Goal: Check status

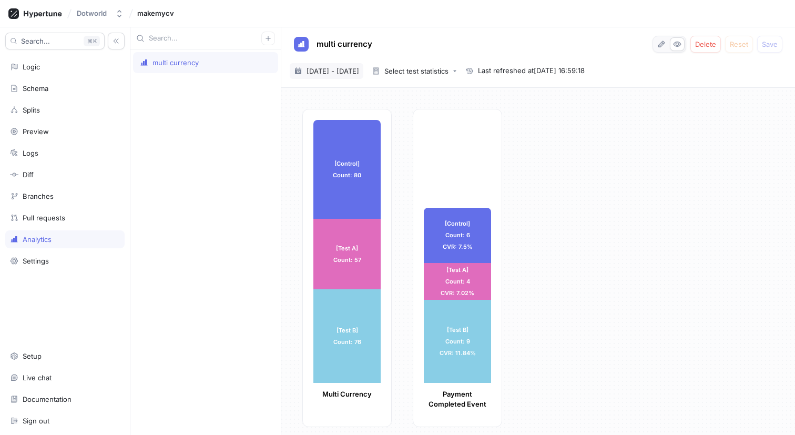
click at [336, 71] on span "[DATE] - [DATE]" at bounding box center [332, 71] width 53 height 11
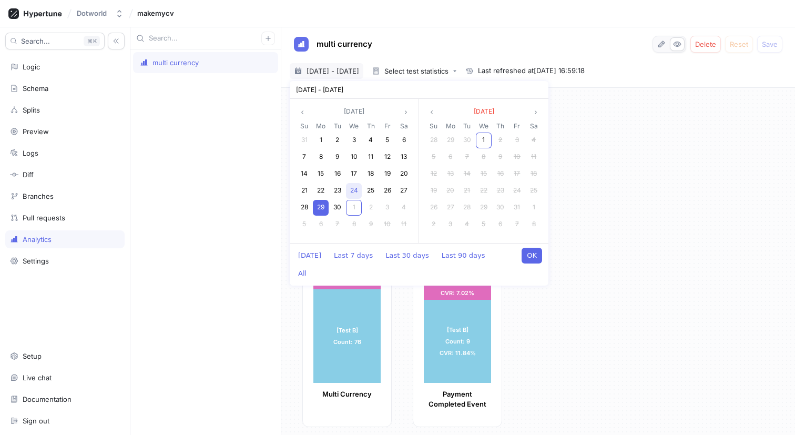
click at [358, 188] on div "24" at bounding box center [354, 191] width 16 height 16
click at [336, 211] on div "30" at bounding box center [338, 208] width 16 height 16
click at [537, 258] on button "OK" at bounding box center [532, 256] width 21 height 16
type textarea "x"
type input "[DATE] ~ [DATE]"
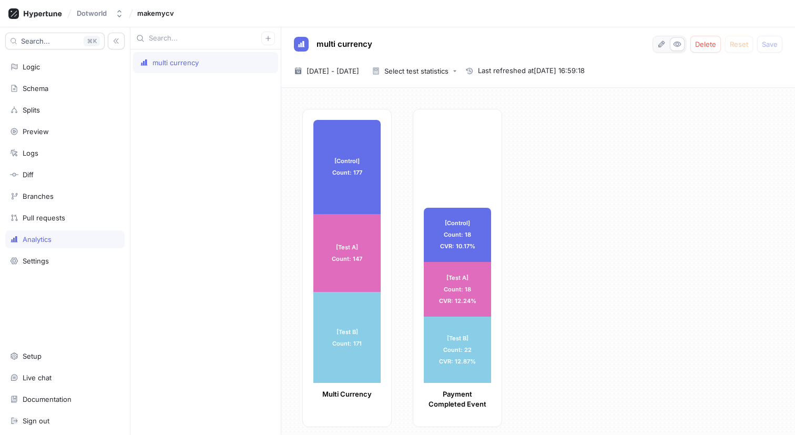
click at [529, 255] on div "[Control] Count: 177 [Control] Count: 177 [Test A] Count: 147 [Test A] Count: 1…" at bounding box center [544, 271] width 484 height 324
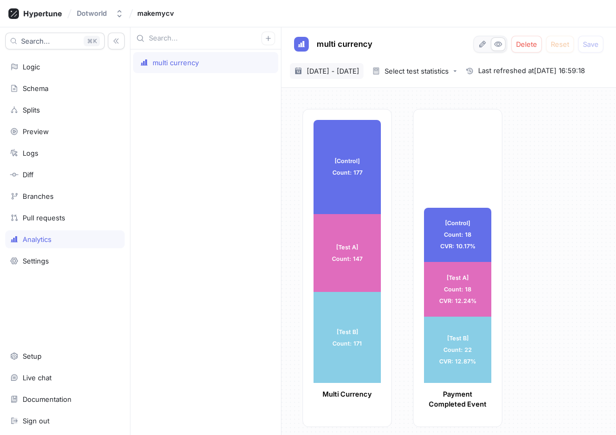
click at [359, 69] on span "[DATE] - [DATE]" at bounding box center [332, 71] width 53 height 11
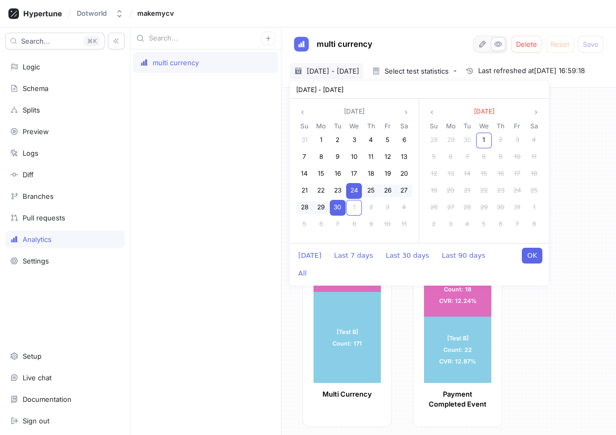
click at [359, 69] on span "[DATE] - [DATE]" at bounding box center [332, 71] width 53 height 11
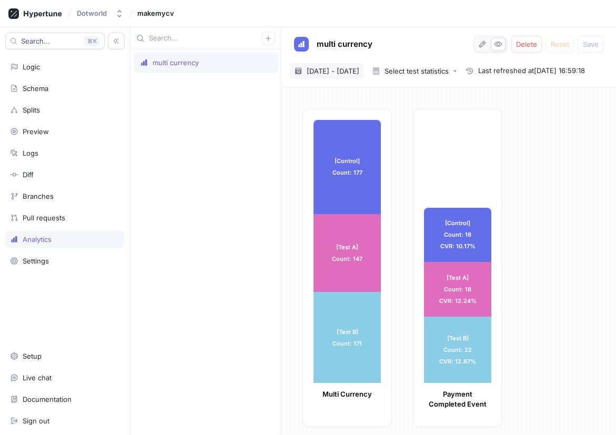
click at [359, 67] on span "[DATE] - [DATE]" at bounding box center [332, 71] width 53 height 11
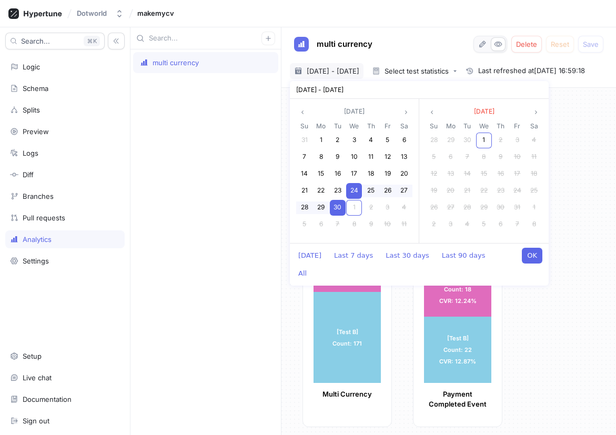
click at [192, 135] on div "multi currency" at bounding box center [205, 241] width 150 height 385
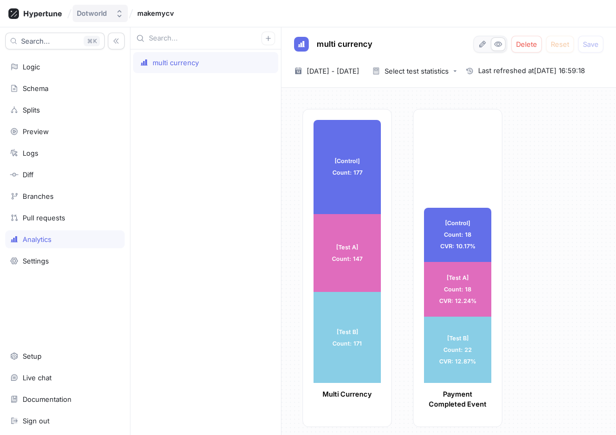
type textarea "x"
